Goal: Task Accomplishment & Management: Manage account settings

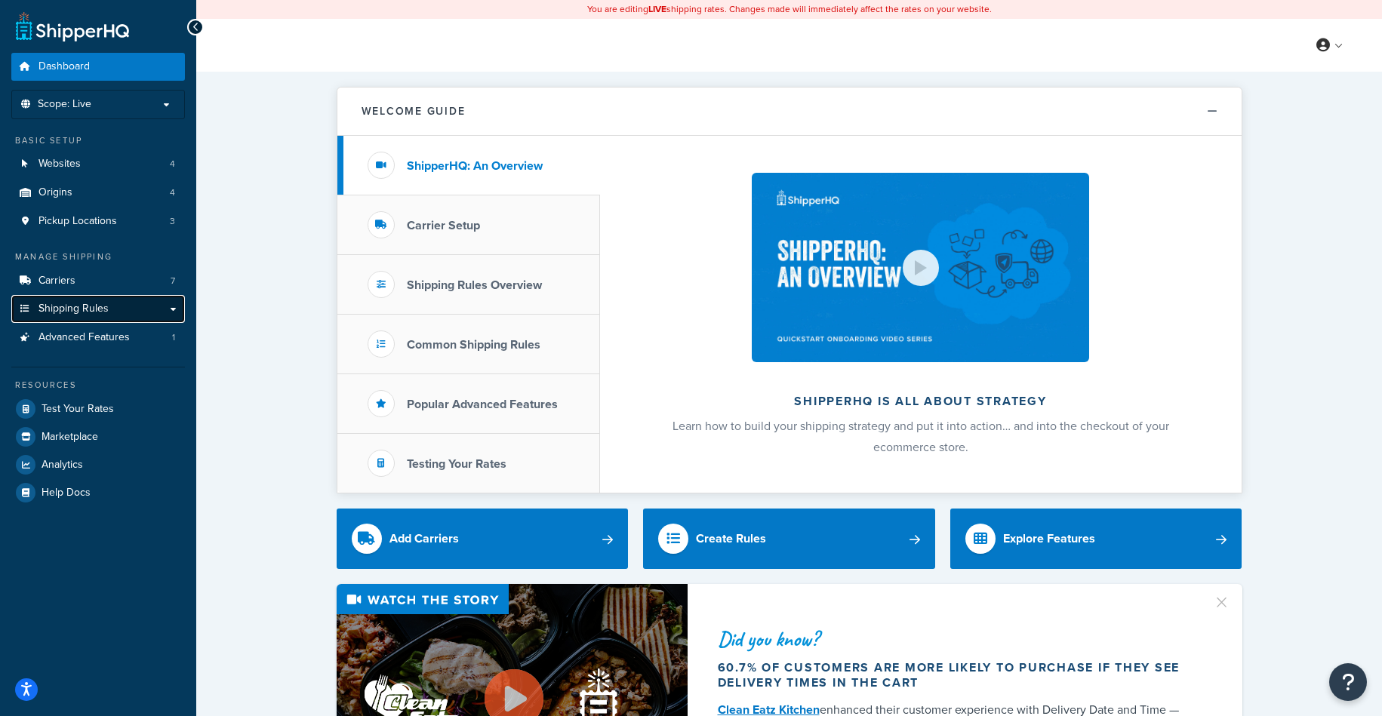
click at [94, 303] on span "Shipping Rules" at bounding box center [73, 309] width 70 height 13
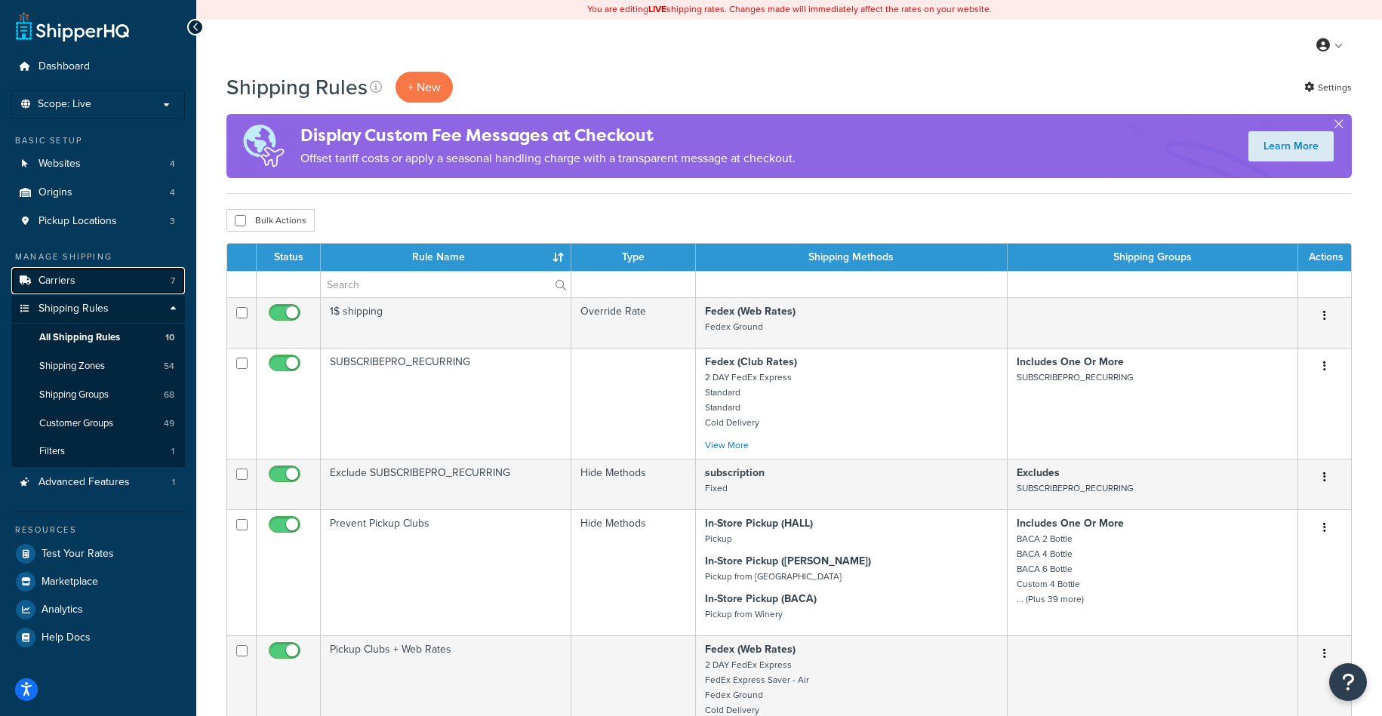
click at [110, 280] on link "Carriers 7" at bounding box center [98, 281] width 174 height 28
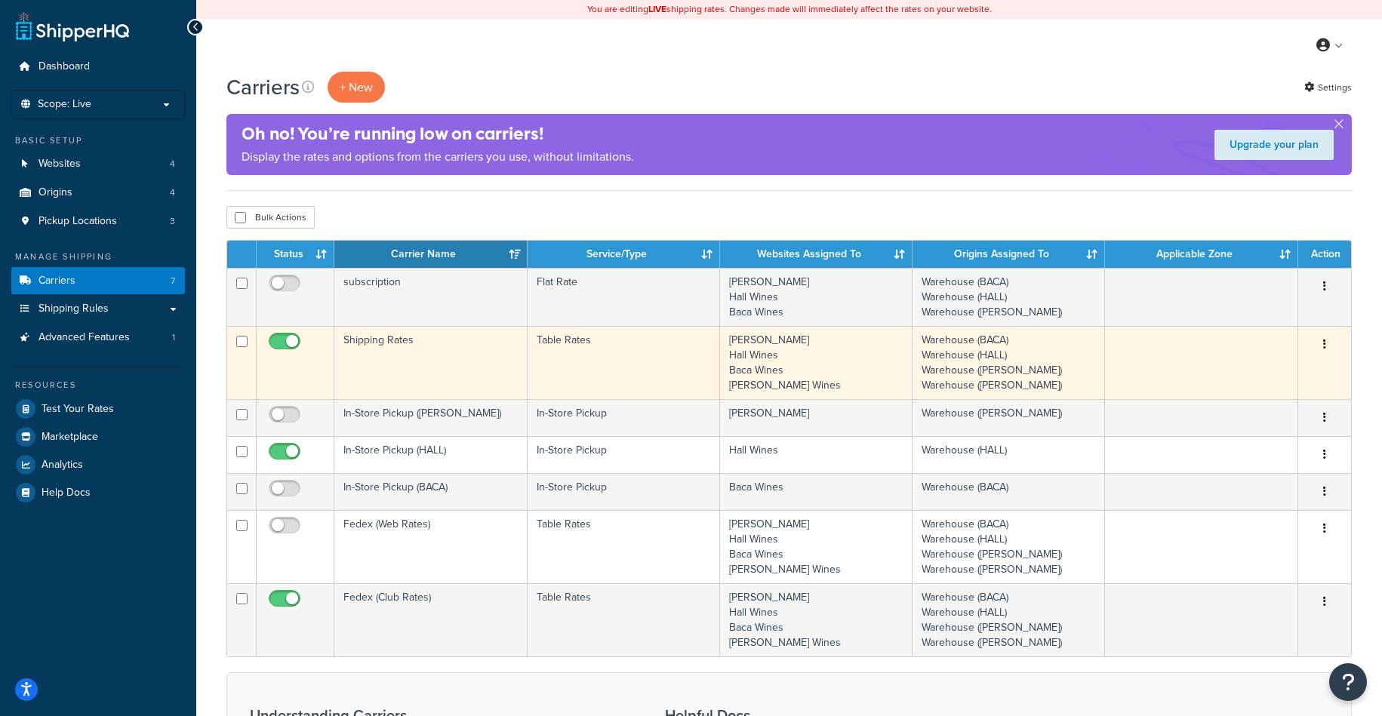
click at [1332, 337] on button "button" at bounding box center [1324, 345] width 21 height 24
click at [1283, 368] on link "Edit" at bounding box center [1263, 375] width 119 height 31
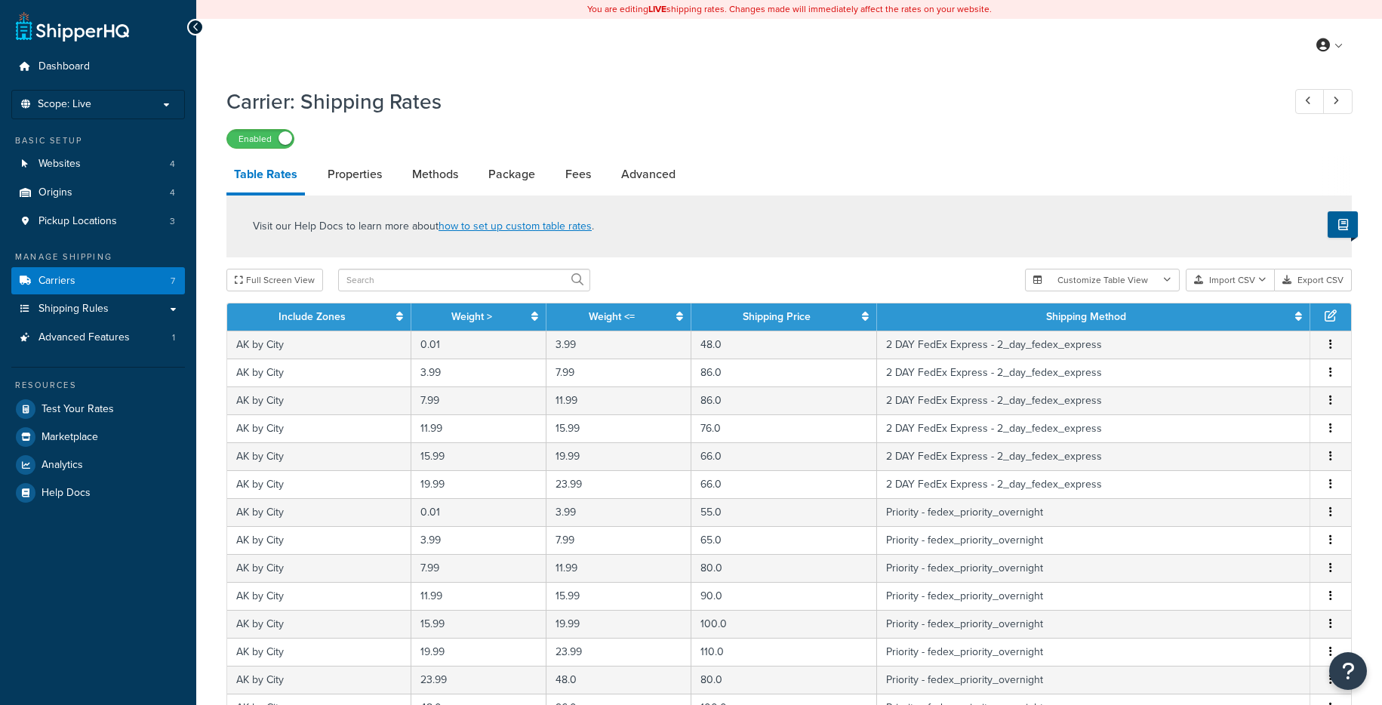
select select "25"
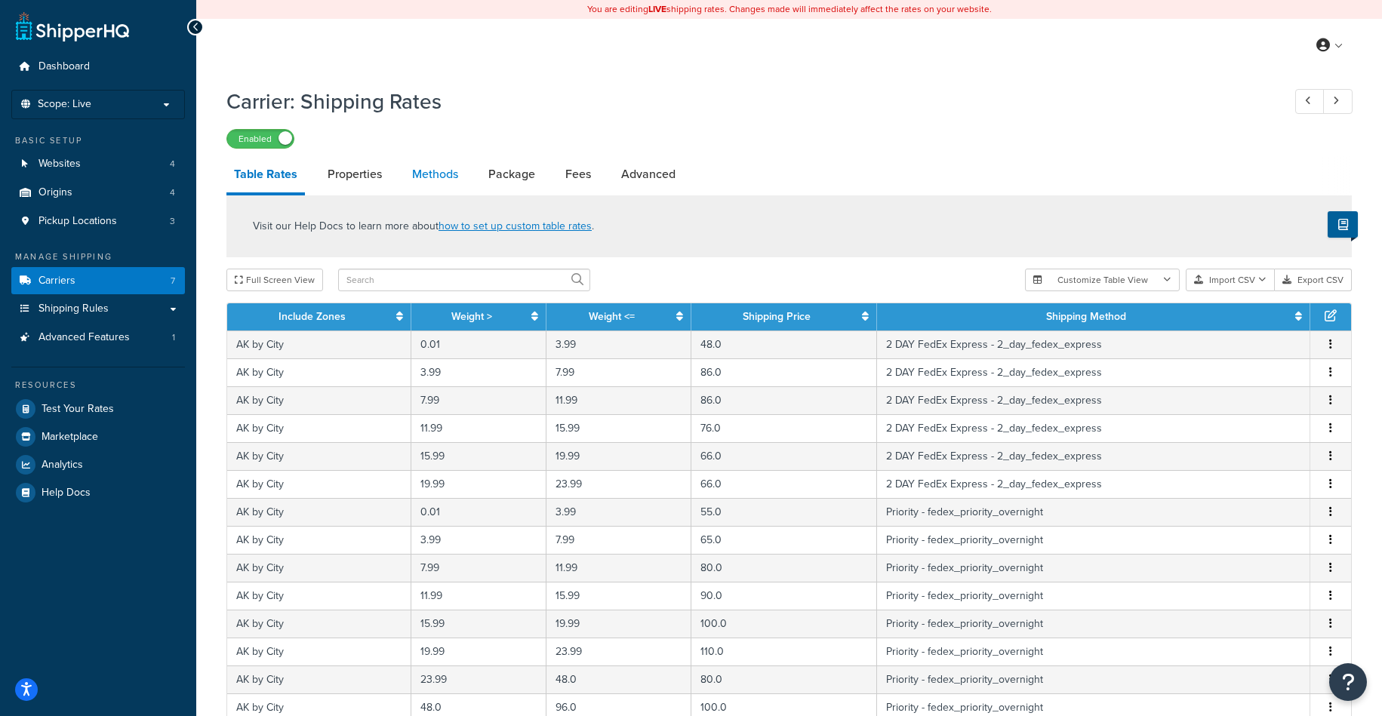
click at [442, 170] on link "Methods" at bounding box center [434, 174] width 61 height 36
select select "25"
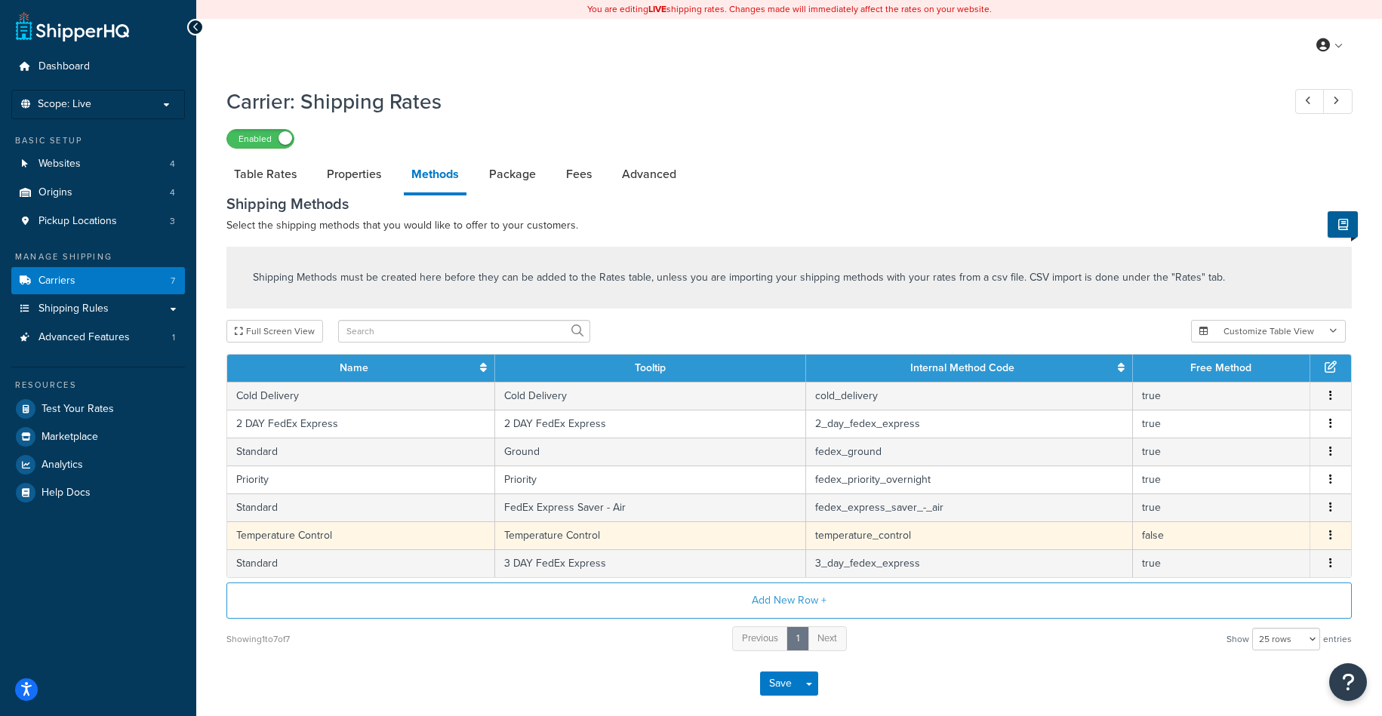
click at [1333, 537] on button "button" at bounding box center [1330, 535] width 12 height 17
click at [392, 702] on div "Save Save Dropdown Save and Edit" at bounding box center [788, 684] width 1125 height 62
click at [1340, 537] on span "Edit Delete" at bounding box center [1330, 535] width 23 height 17
click at [1333, 533] on button "button" at bounding box center [1330, 535] width 12 height 17
click at [1239, 527] on div "Edit" at bounding box center [1253, 521] width 107 height 31
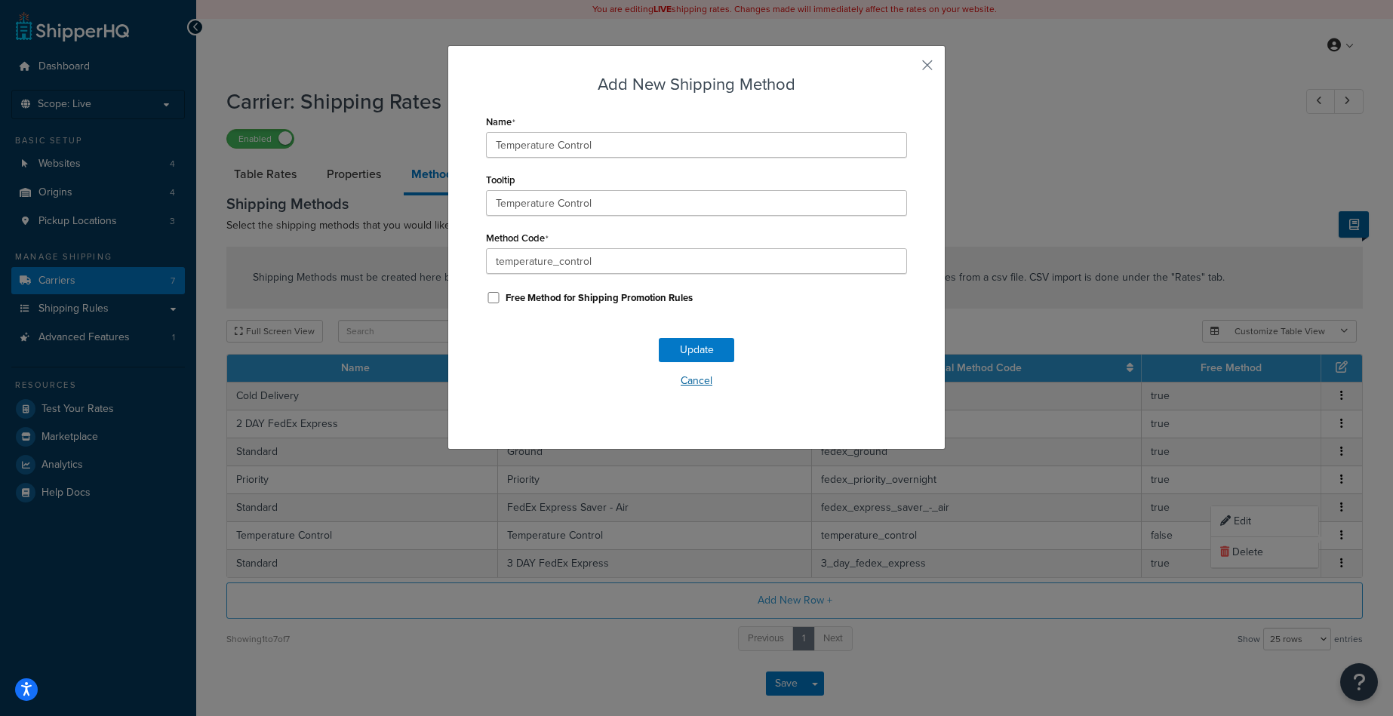
click at [700, 383] on button "Cancel" at bounding box center [696, 381] width 421 height 23
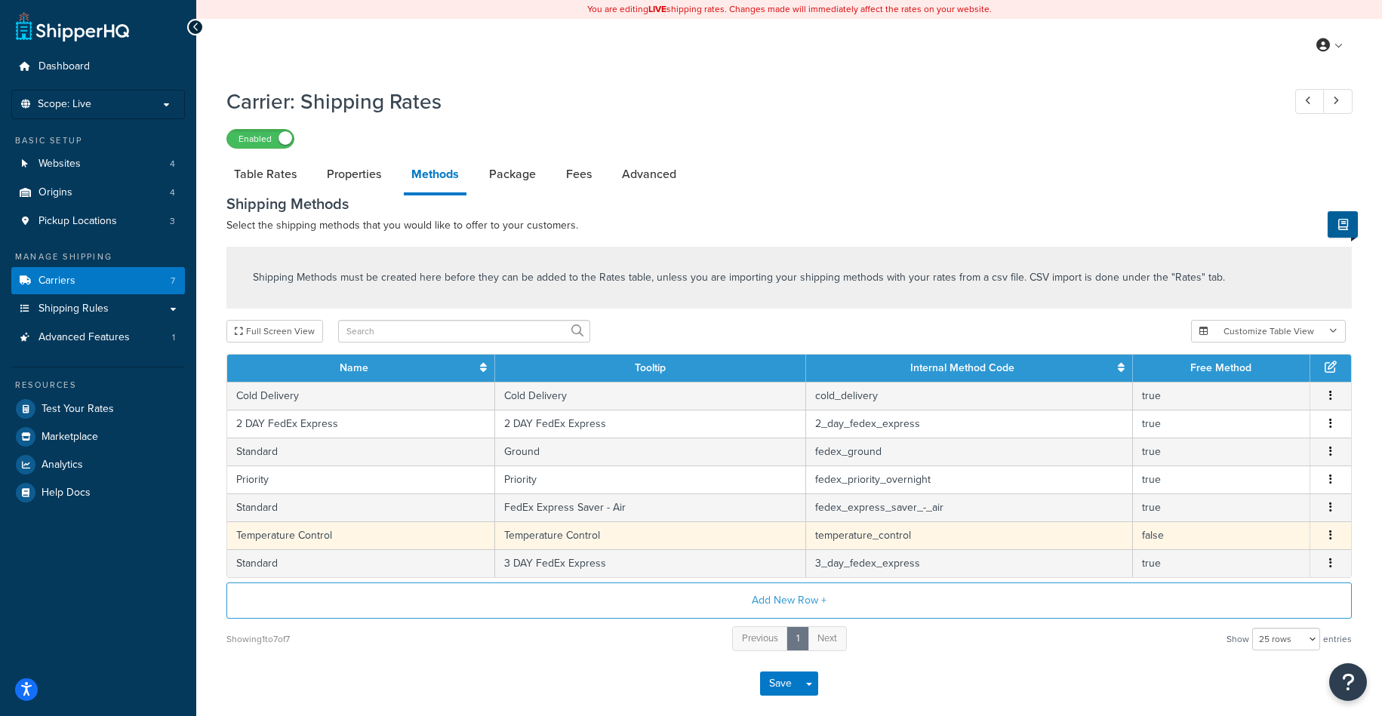
click at [1332, 532] on button "button" at bounding box center [1330, 535] width 12 height 17
click at [1238, 549] on div "Delete" at bounding box center [1253, 552] width 107 height 31
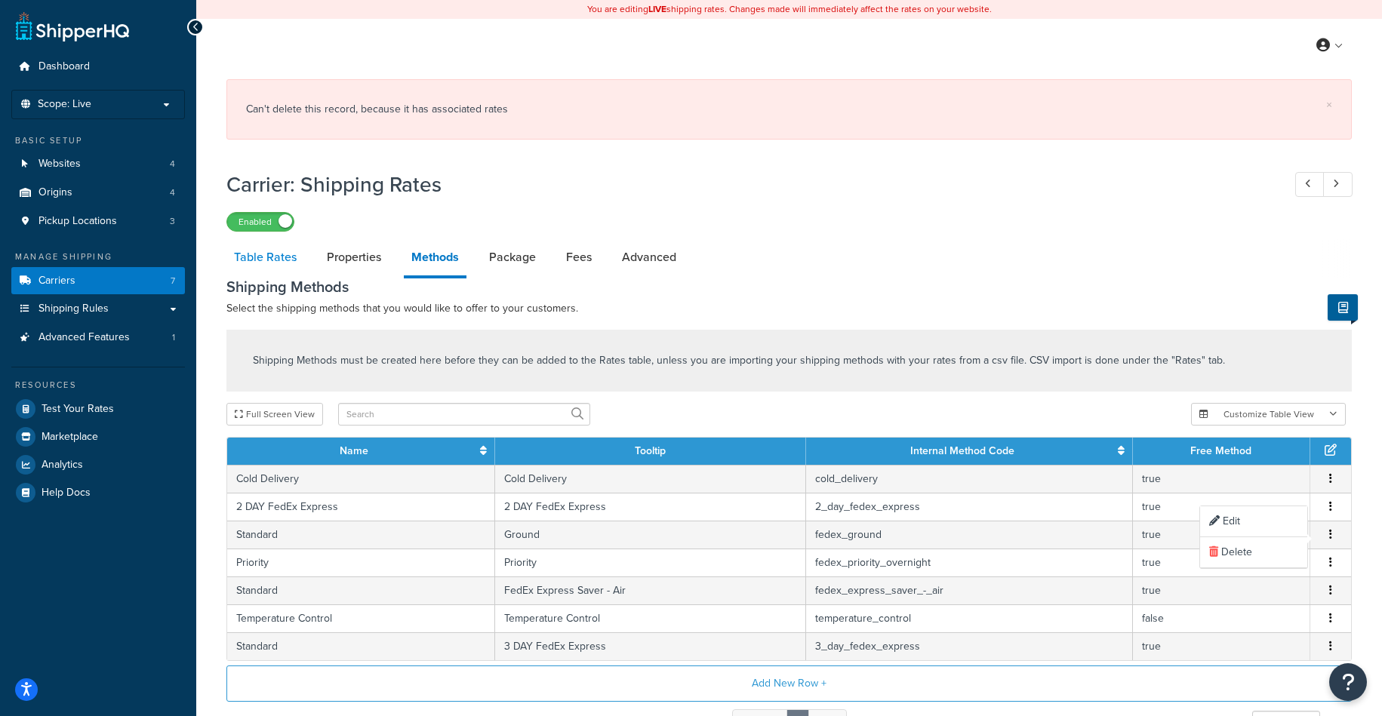
click at [275, 265] on link "Table Rates" at bounding box center [265, 257] width 78 height 36
select select "25"
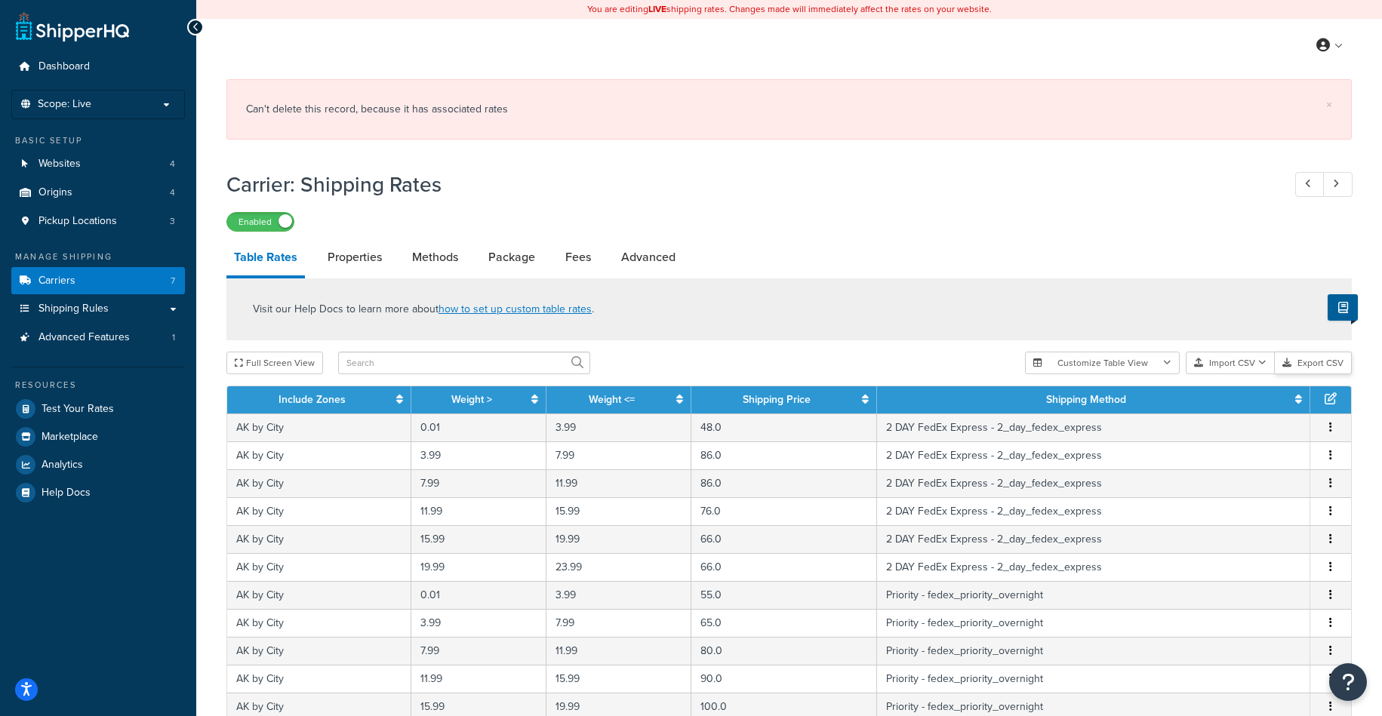
click at [1327, 355] on button "Export CSV" at bounding box center [1313, 363] width 77 height 23
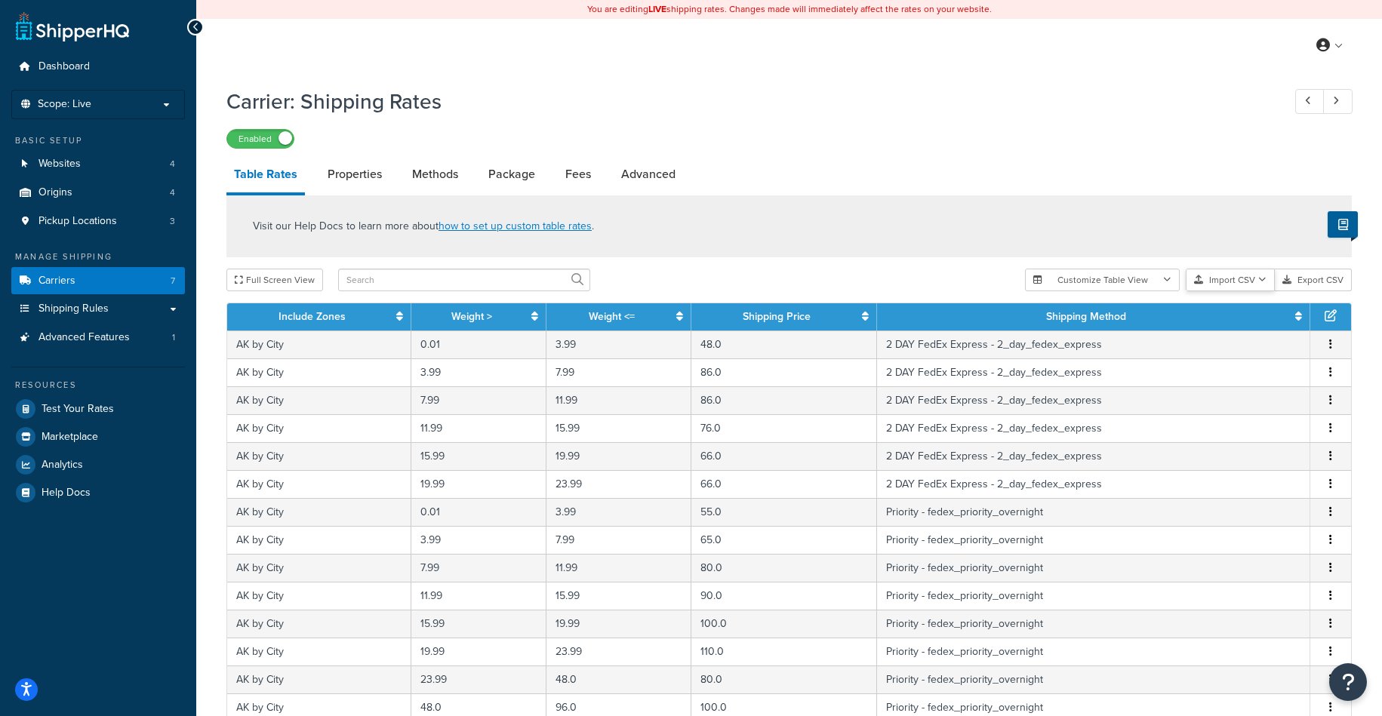
click at [1246, 286] on button "Import CSV" at bounding box center [1230, 280] width 89 height 23
click at [1237, 291] on div "Customize Table View Show all columns Show selected columns Import CSV Import a…" at bounding box center [1188, 280] width 327 height 23
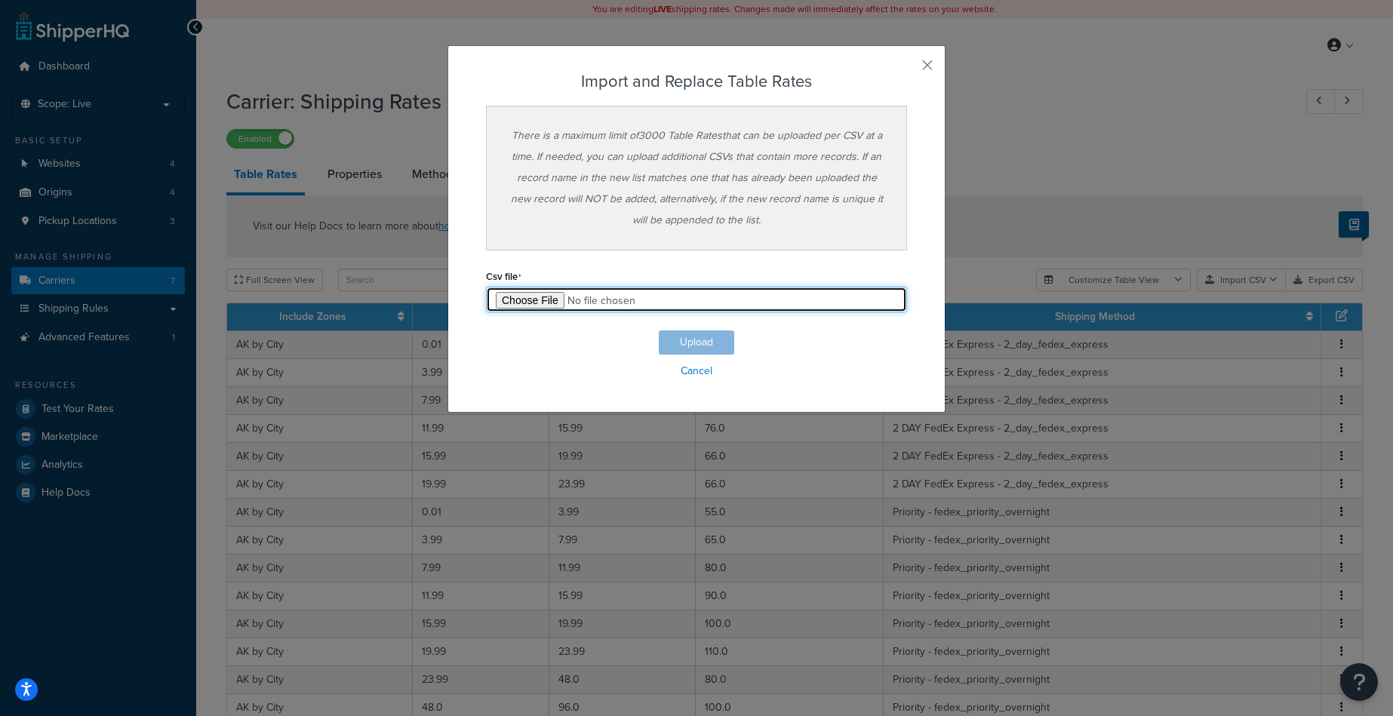
click at [525, 297] on input "file" at bounding box center [696, 300] width 421 height 26
type input "C:\fakepath\shq-daily-Table Rate Export-2025-10-06 remove-tc.csv"
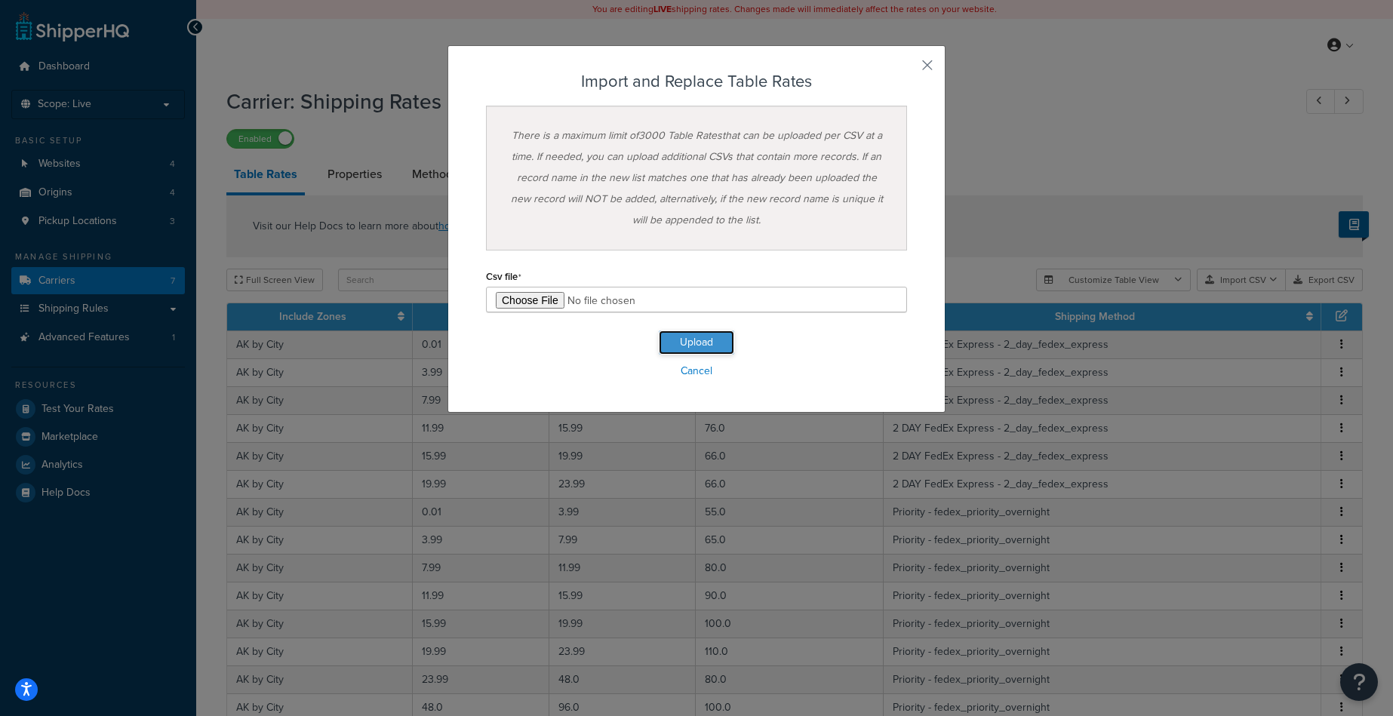
click at [690, 339] on button "Upload" at bounding box center [696, 343] width 75 height 24
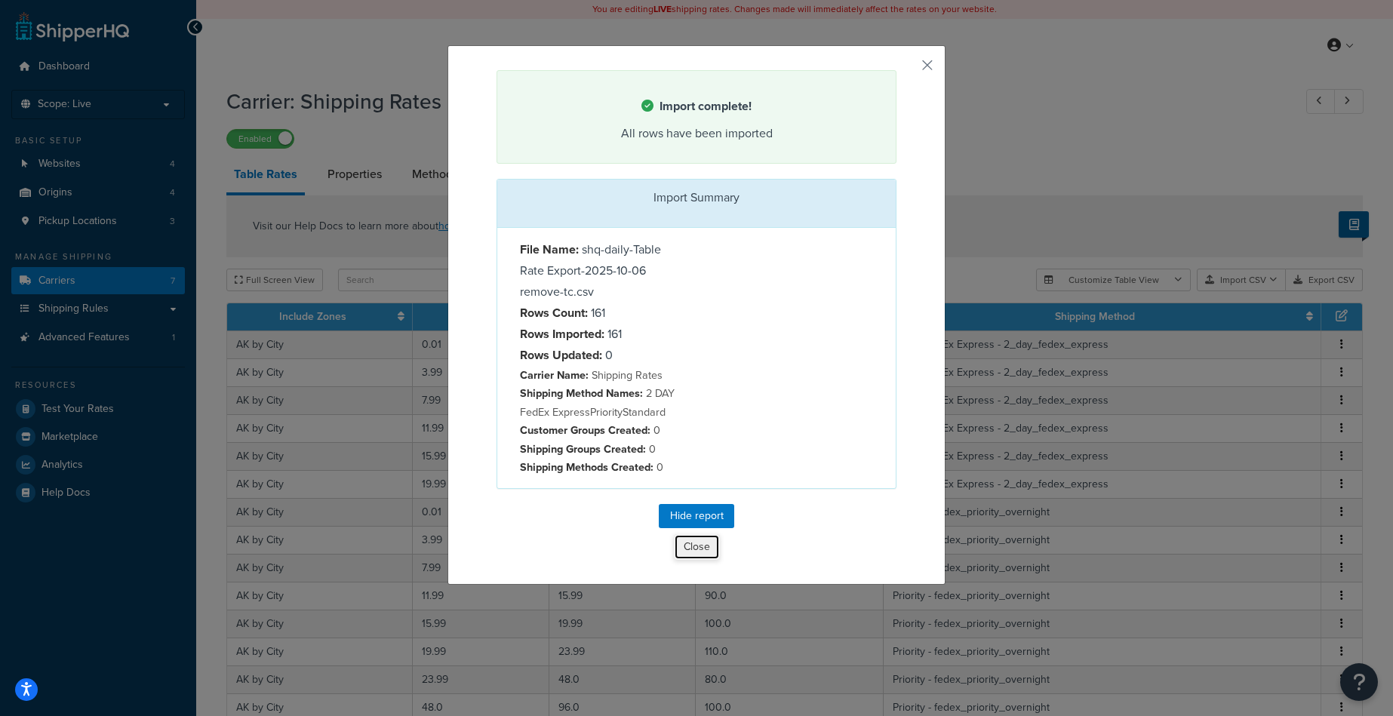
click at [698, 546] on button "Close" at bounding box center [697, 547] width 46 height 26
